Goal: Information Seeking & Learning: Learn about a topic

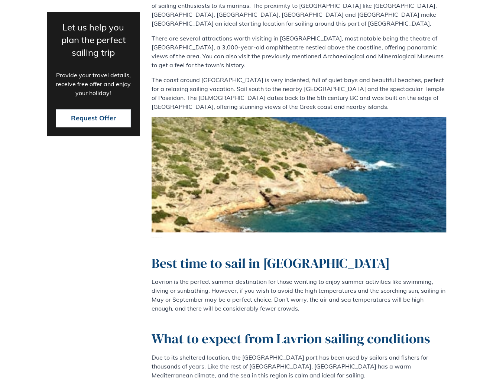
scroll to position [595, 0]
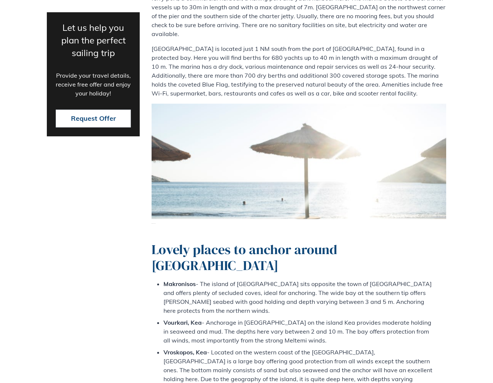
scroll to position [1412, 0]
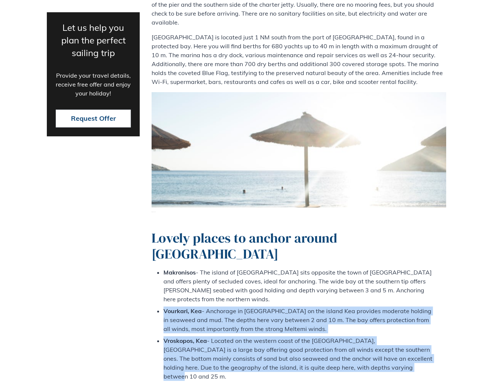
drag, startPoint x: 164, startPoint y: 216, endPoint x: 367, endPoint y: 273, distance: 211.5
click at [367, 273] on ul "Makronisos - The island of [GEOGRAPHIC_DATA] sits opposite the town of [GEOGRAP…" at bounding box center [299, 339] width 295 height 143
copy ul "Vourkari, Kea - Anchorage in [GEOGRAPHIC_DATA] on the [GEOGRAPHIC_DATA] provide…"
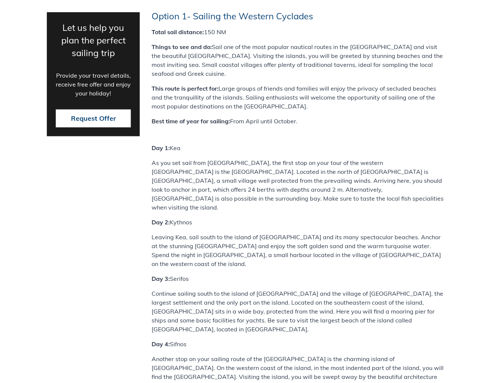
scroll to position [2341, 0]
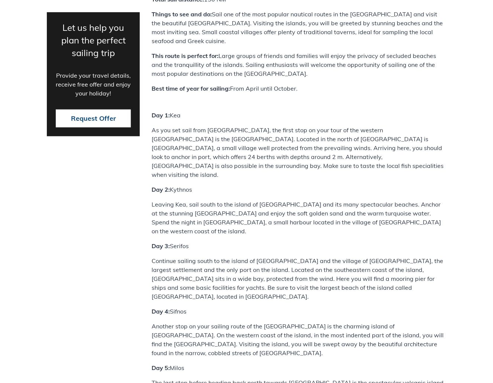
click at [238, 214] on div "Our top Lavrion itinerary options for true sailing enthusiasts Situated at the …" at bounding box center [299, 204] width 295 height 617
drag, startPoint x: 172, startPoint y: 219, endPoint x: 263, endPoint y: 269, distance: 104.5
click at [263, 269] on div "Our top Lavrion itinerary options for true sailing enthusiasts Situated at the …" at bounding box center [299, 204] width 295 height 617
copy div "Milos The last stop before heading back north towards [GEOGRAPHIC_DATA] is the …"
click at [284, 214] on div "Our top Lavrion itinerary options for true sailing enthusiasts Situated at the …" at bounding box center [299, 204] width 295 height 617
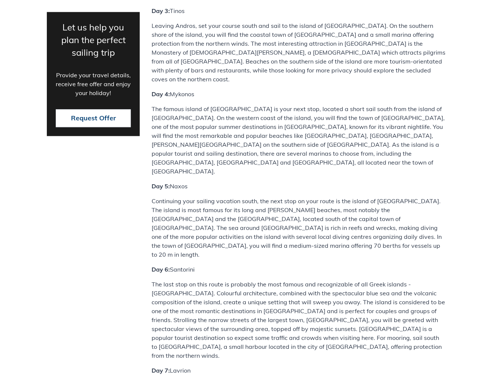
scroll to position [3247, 0]
